Goal: Task Accomplishment & Management: Complete application form

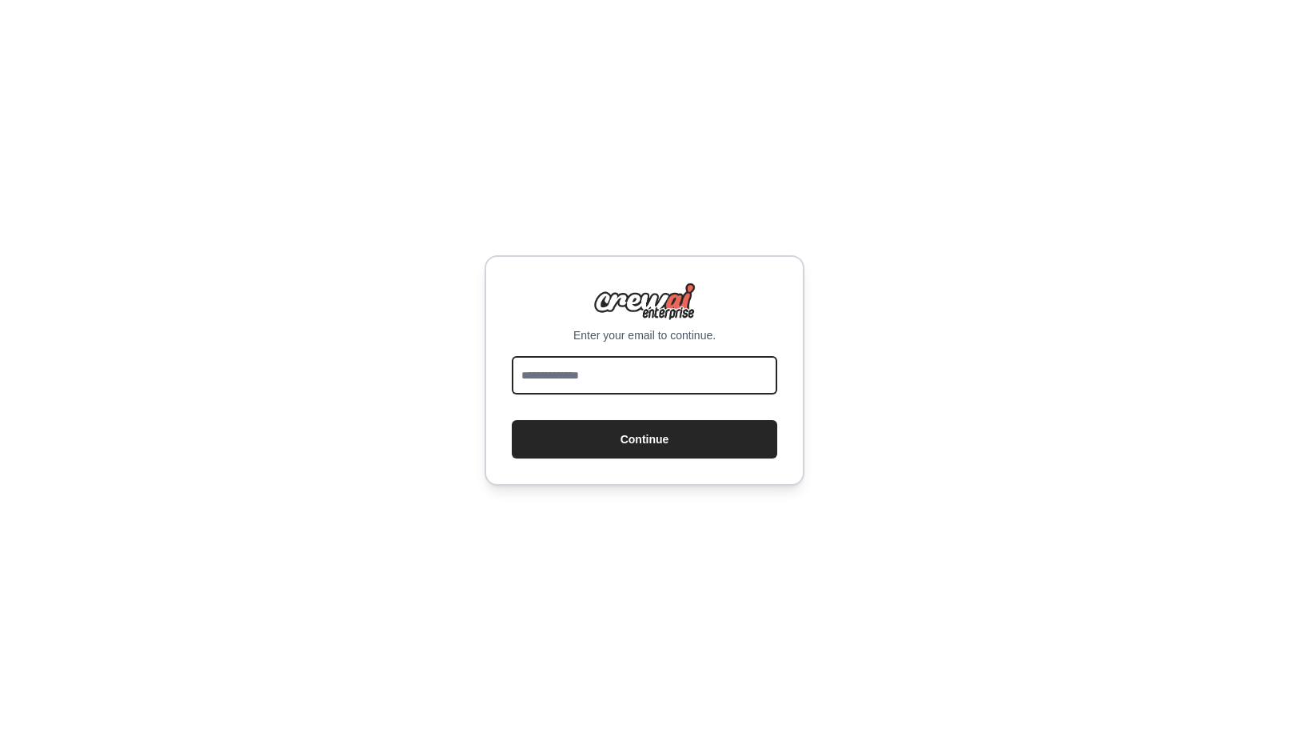
click at [606, 378] on input "email" at bounding box center [645, 375] width 266 height 38
type input "**********"
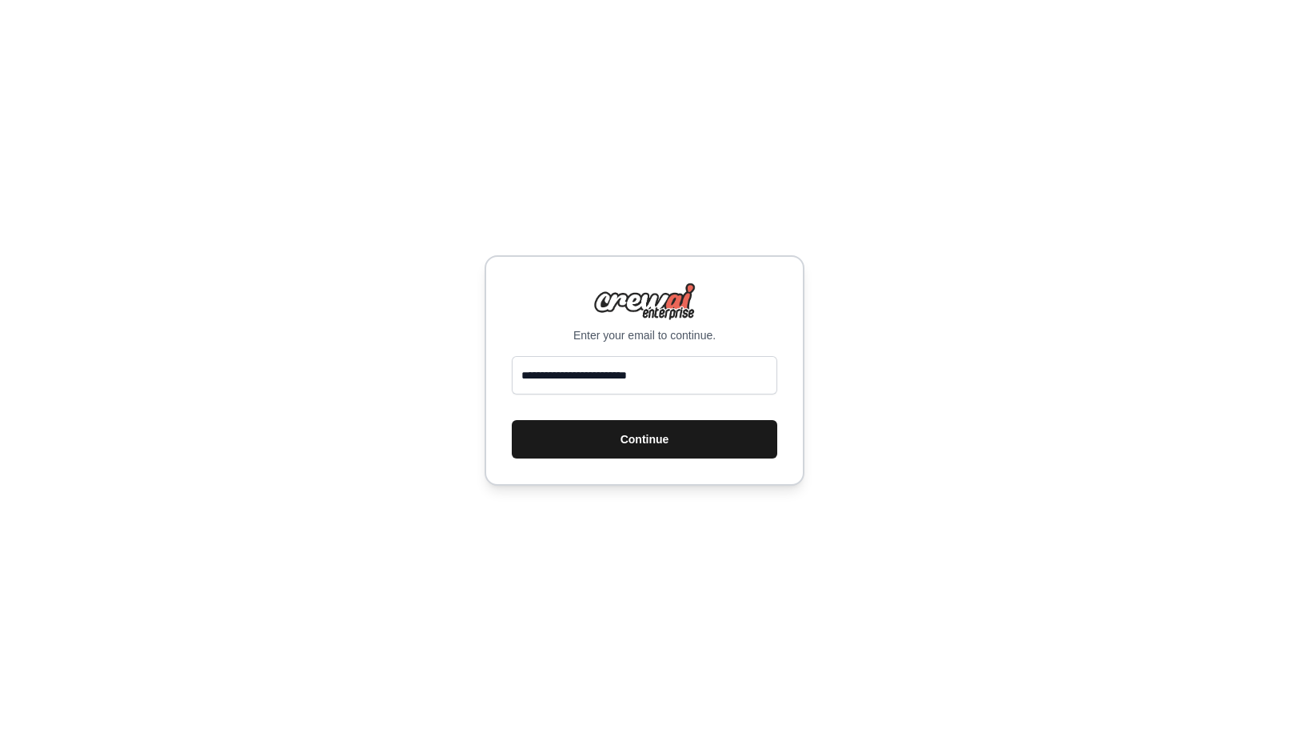
click at [652, 435] on button "Continue" at bounding box center [645, 439] width 266 height 38
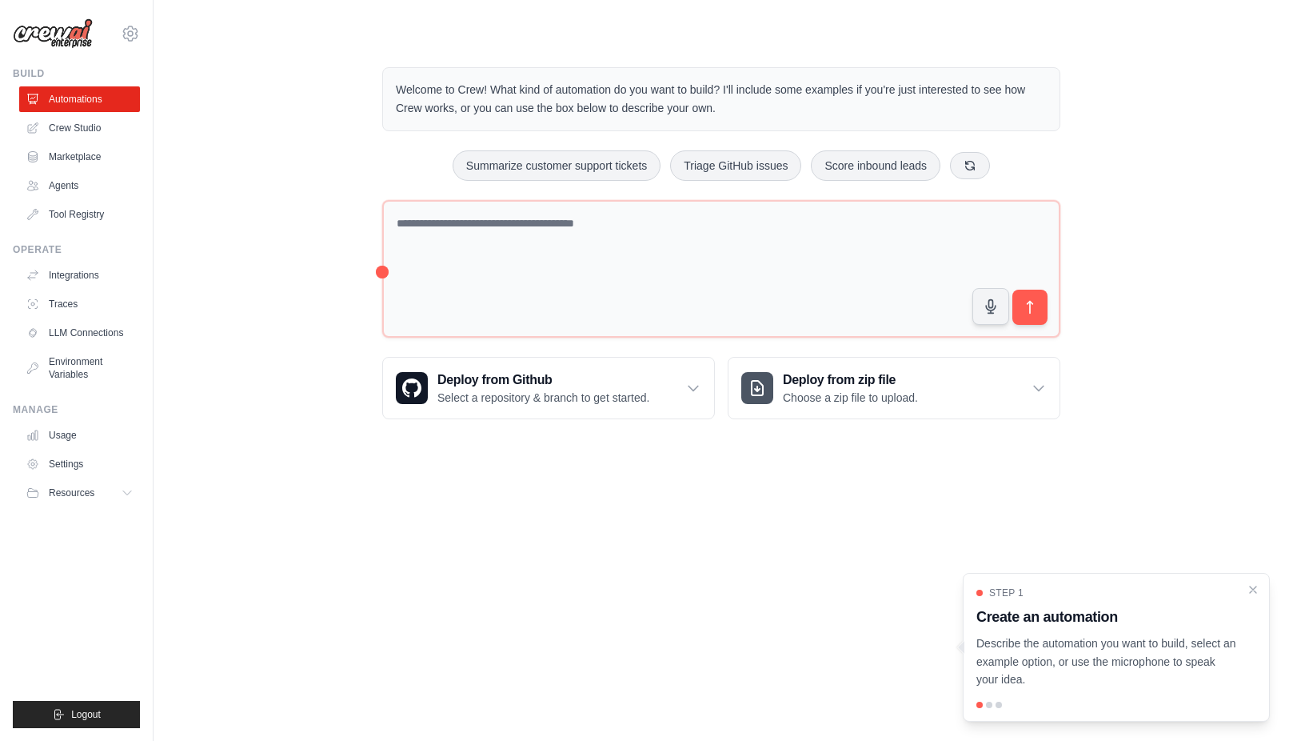
click at [244, 383] on div "Welcome to Crew! What kind of automation do you want to build? I'll include som…" at bounding box center [721, 243] width 1085 height 403
click at [973, 162] on icon at bounding box center [970, 164] width 13 height 13
click at [996, 173] on button at bounding box center [1001, 164] width 40 height 27
click at [959, 164] on icon at bounding box center [963, 164] width 13 height 13
